Goal: Transaction & Acquisition: Subscribe to service/newsletter

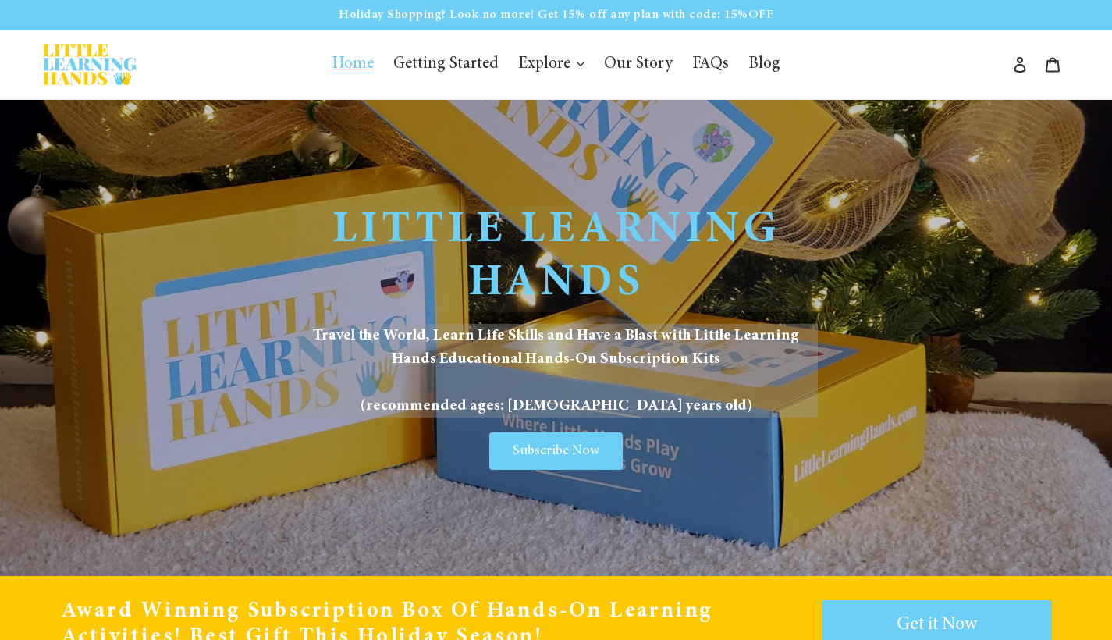
click at [560, 444] on span "Subscribe Now" at bounding box center [556, 451] width 87 height 14
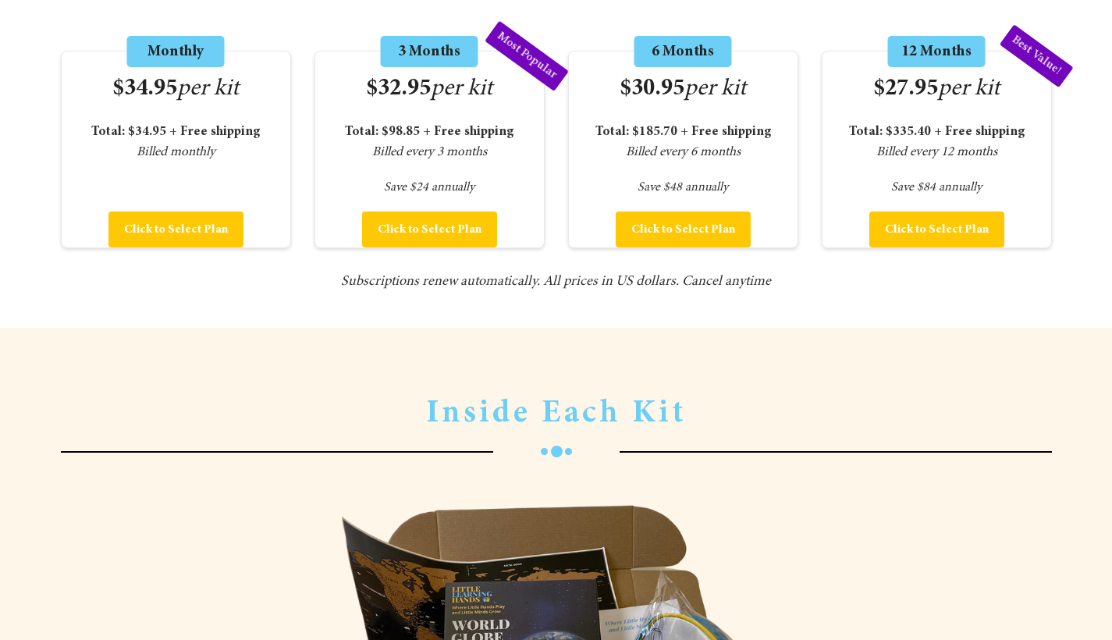
scroll to position [2433, 0]
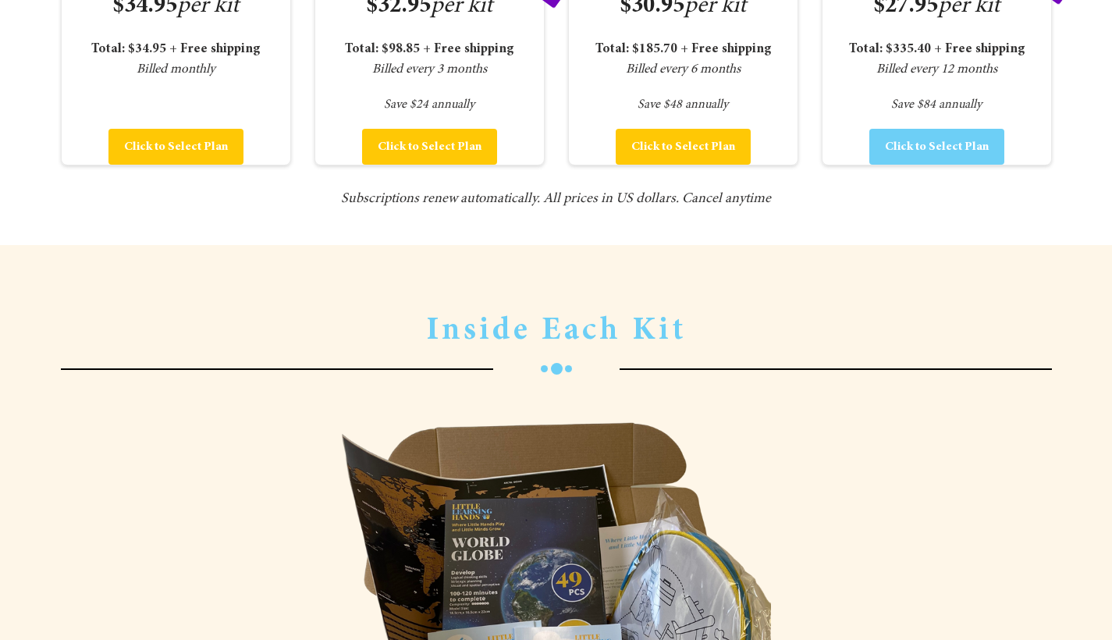
click at [957, 157] on button "Click to Select Plan" at bounding box center [937, 147] width 135 height 36
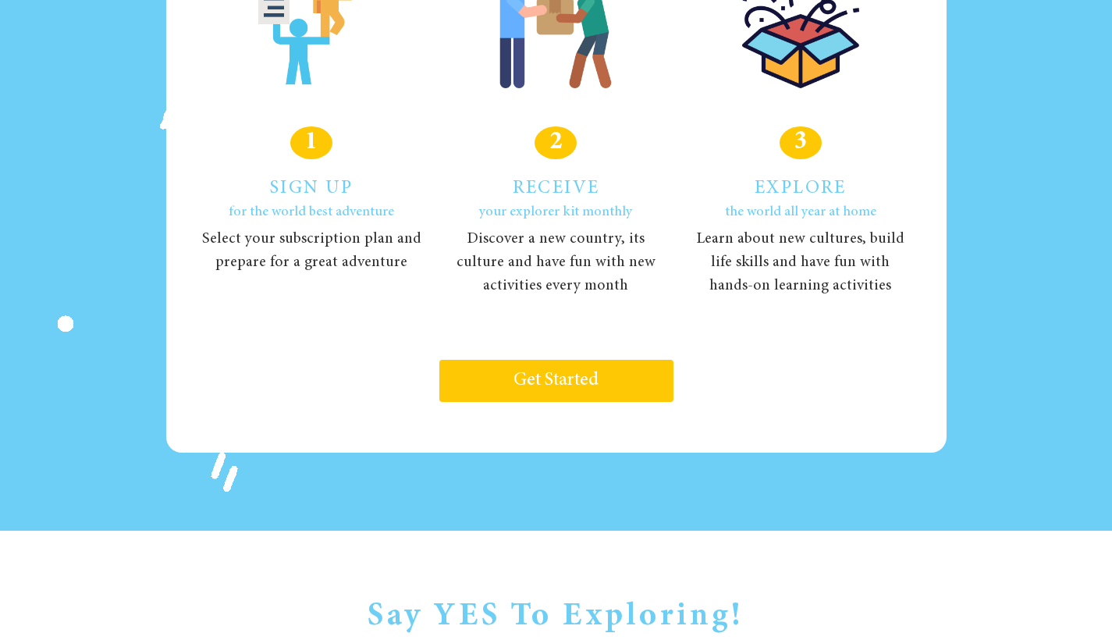
scroll to position [0, 0]
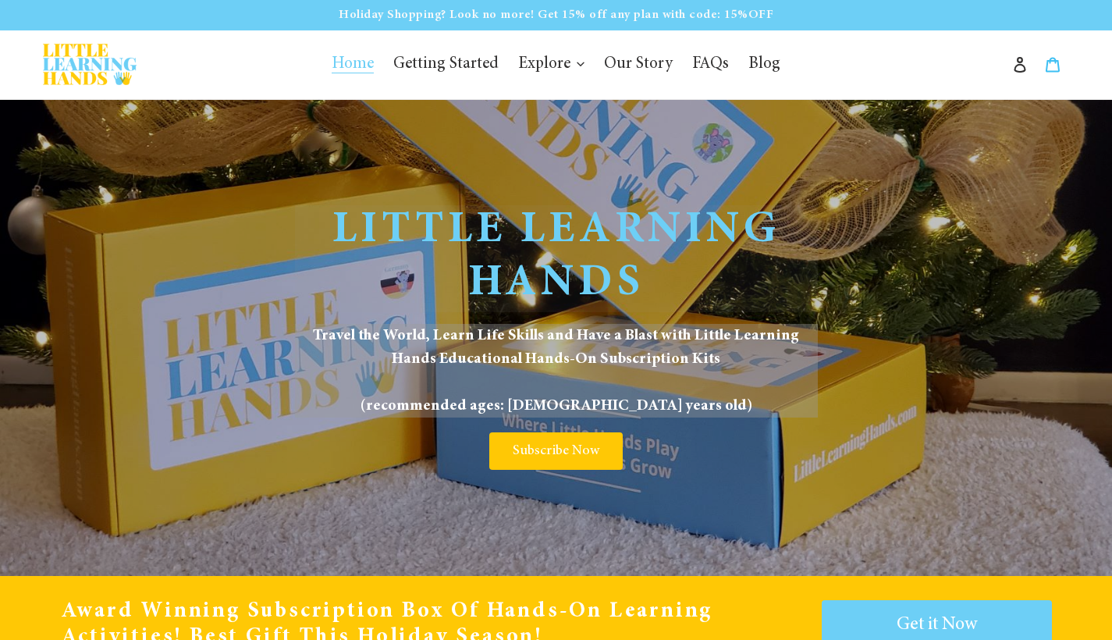
click at [1059, 59] on icon at bounding box center [1053, 65] width 16 height 16
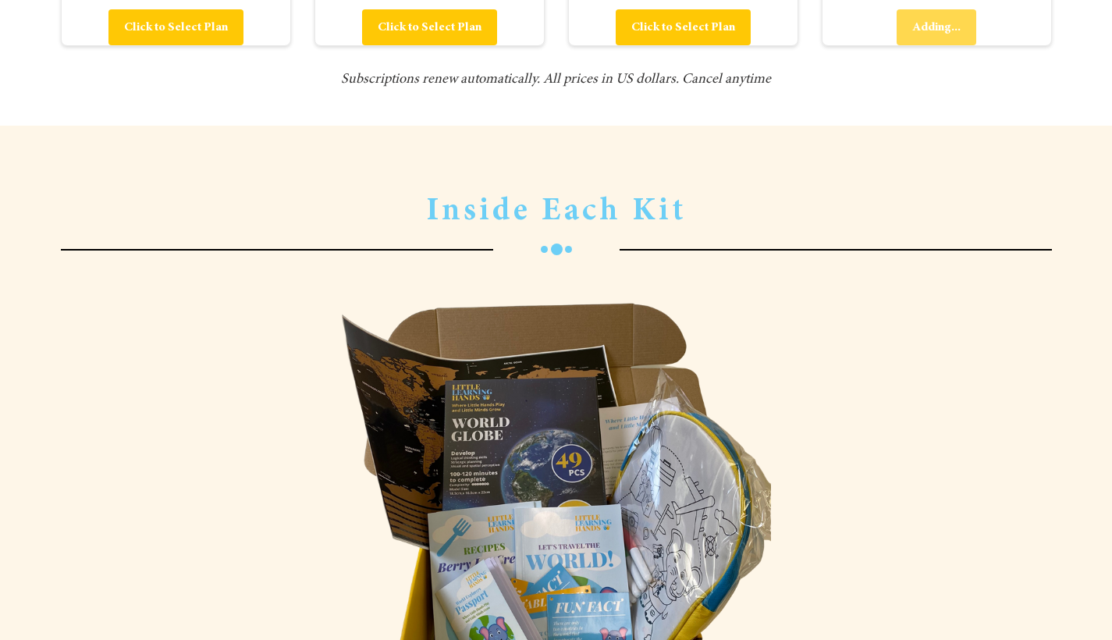
scroll to position [2211, 0]
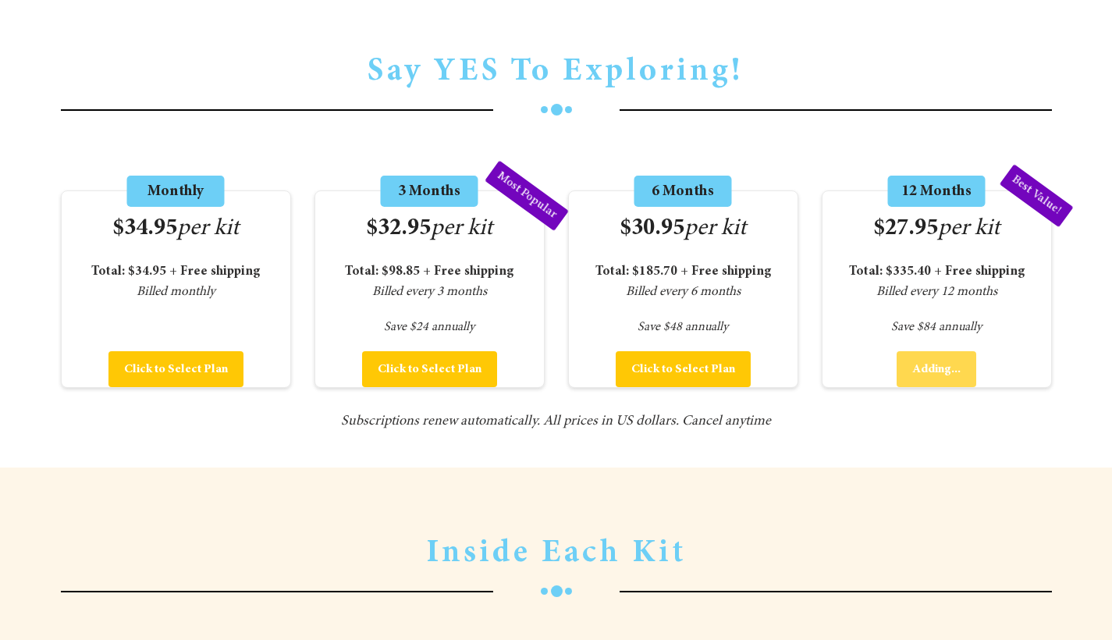
click at [941, 361] on div "Default Title - $335.40 Click to Select Plan Adding..." at bounding box center [937, 369] width 229 height 36
click at [404, 372] on button "Click to Select Plan" at bounding box center [429, 369] width 135 height 36
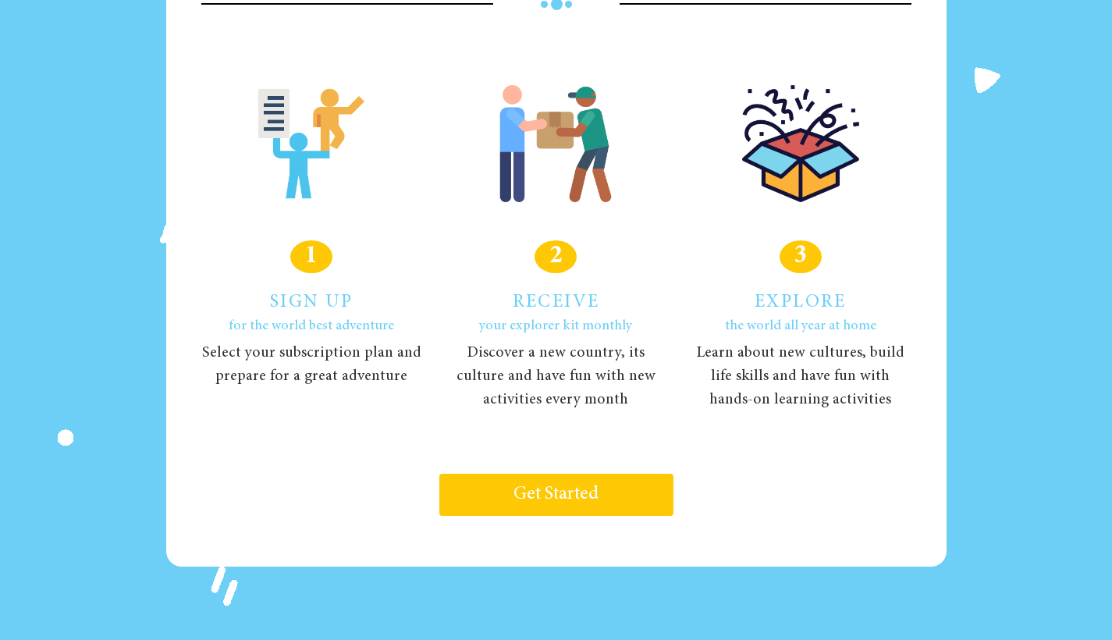
scroll to position [1599, 0]
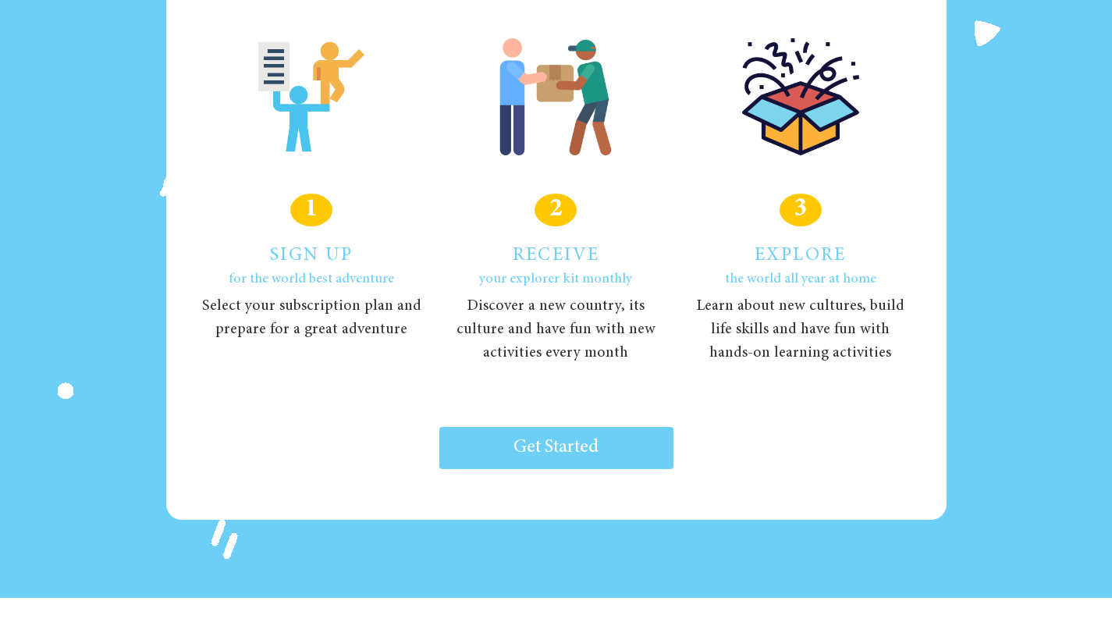
click at [555, 432] on link "Get Started" at bounding box center [556, 448] width 234 height 42
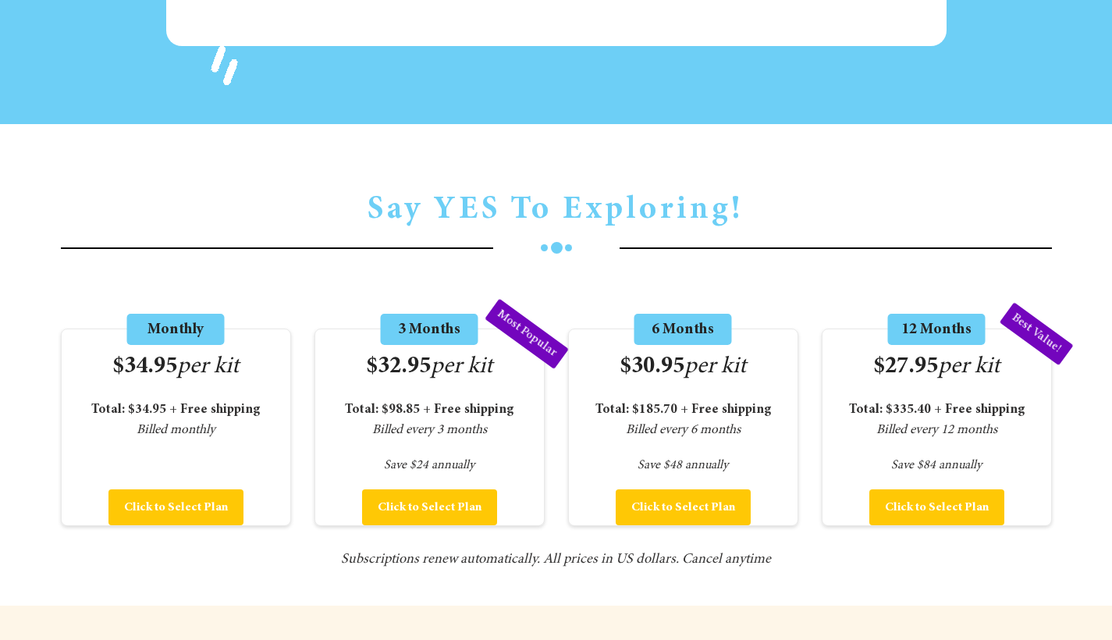
scroll to position [2076, 0]
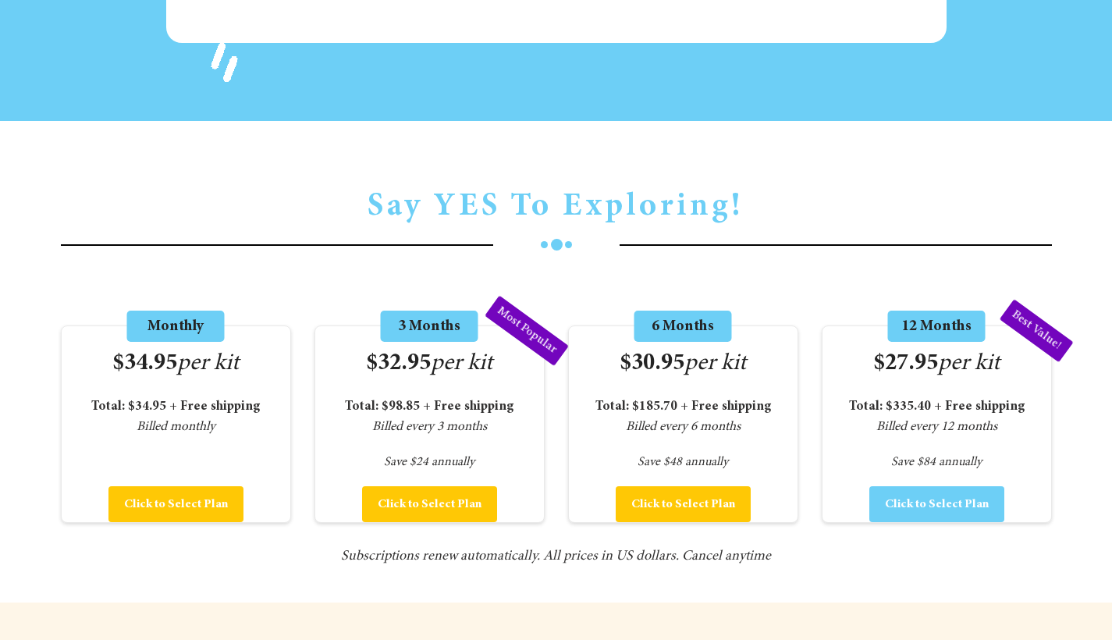
click at [913, 498] on span "Click to Select Plan" at bounding box center [937, 504] width 104 height 12
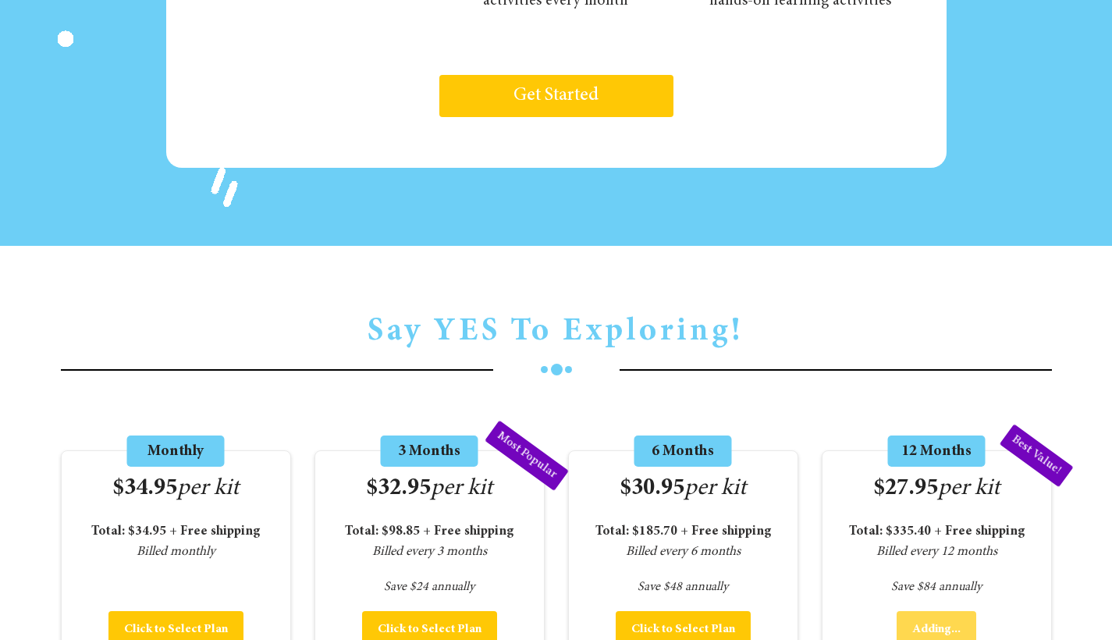
scroll to position [1954, 0]
